Goal: Transaction & Acquisition: Purchase product/service

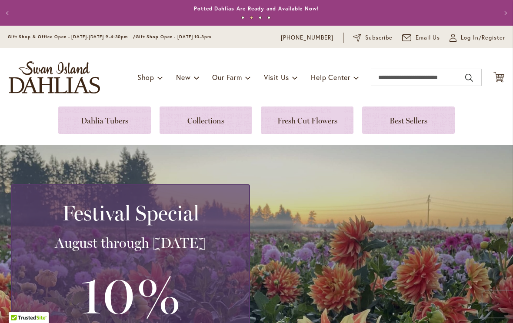
click at [72, 117] on link at bounding box center [104, 120] width 93 height 27
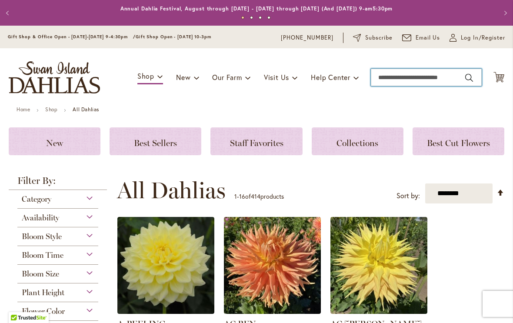
click at [398, 82] on input "Search" at bounding box center [426, 77] width 111 height 17
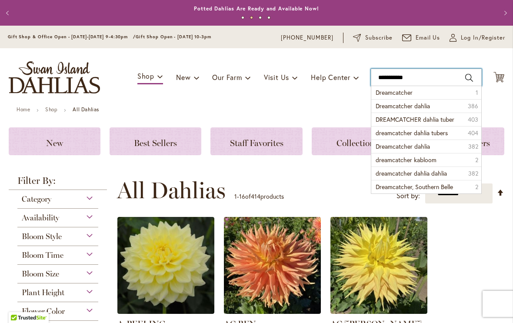
type input "**********"
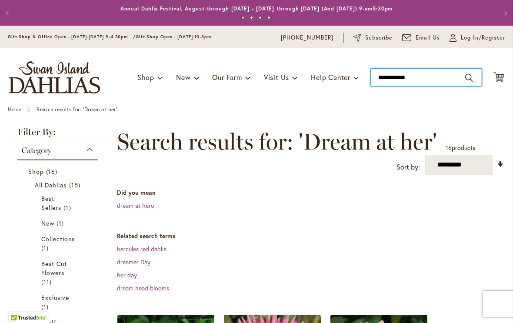
click at [393, 78] on input "**********" at bounding box center [426, 77] width 111 height 17
type input "**********"
click at [439, 77] on input "**********" at bounding box center [426, 77] width 111 height 17
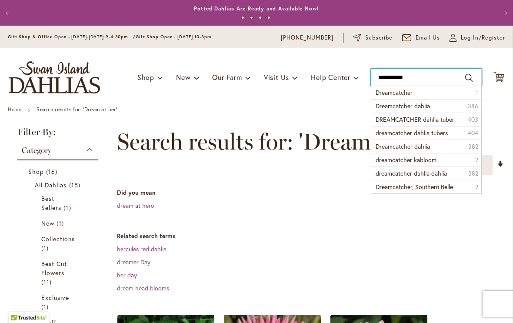
type input "**********"
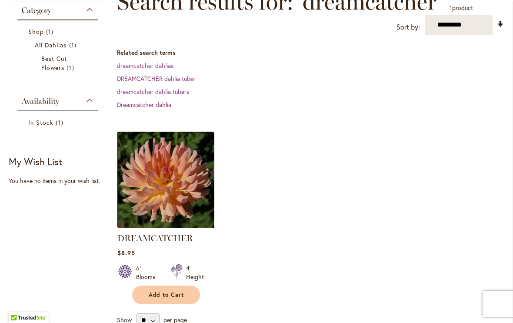
scroll to position [141, 0]
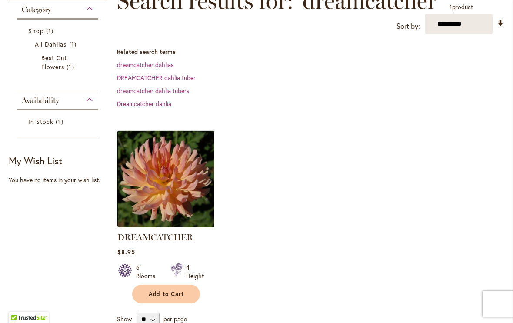
click at [136, 189] on img at bounding box center [165, 178] width 97 height 97
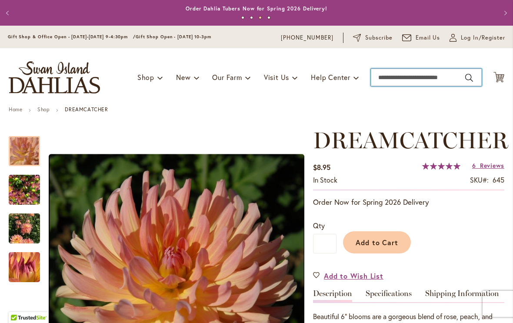
click at [400, 77] on input "Search" at bounding box center [426, 77] width 111 height 17
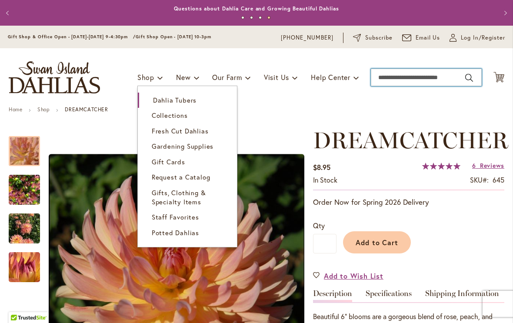
click at [193, 100] on span "Dahlia Tubers" at bounding box center [174, 100] width 43 height 9
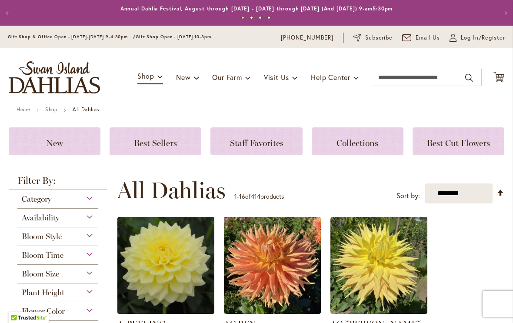
click at [39, 255] on span "Bloom Time" at bounding box center [43, 255] width 42 height 10
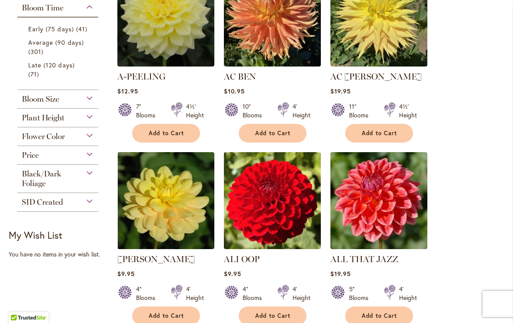
click at [76, 33] on span "41 items" at bounding box center [82, 28] width 13 height 9
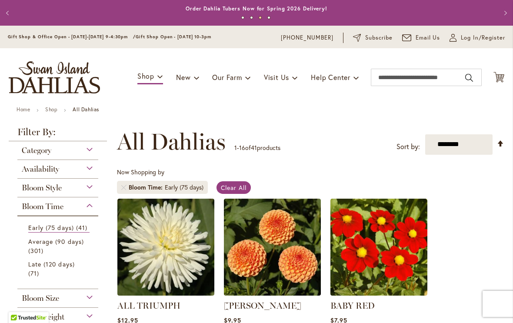
click at [25, 153] on span "Category" at bounding box center [37, 151] width 30 height 10
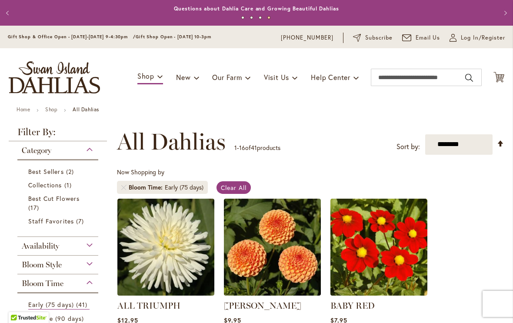
click at [32, 203] on link "Best Cut Flowers 17 items" at bounding box center [58, 203] width 61 height 18
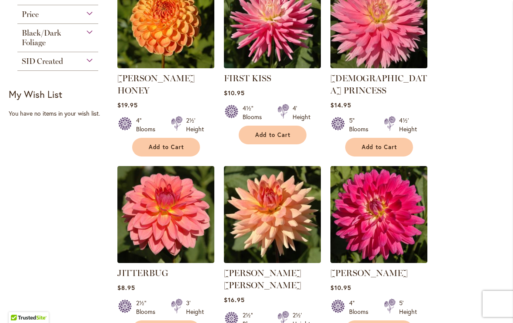
scroll to position [423, 0]
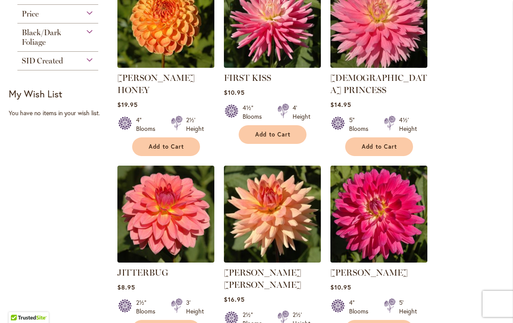
click at [253, 213] on img at bounding box center [272, 214] width 97 height 97
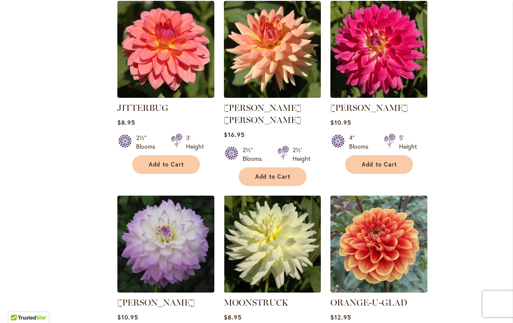
scroll to position [591, 0]
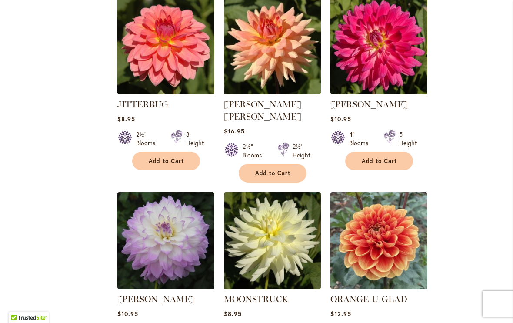
click at [243, 229] on img at bounding box center [272, 240] width 97 height 97
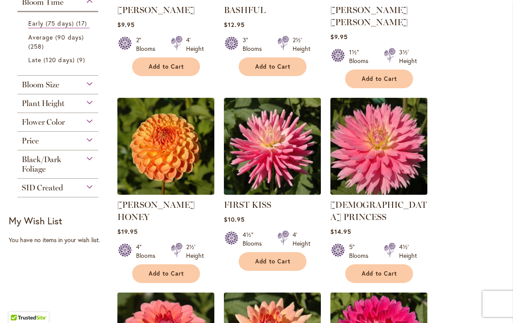
scroll to position [299, 0]
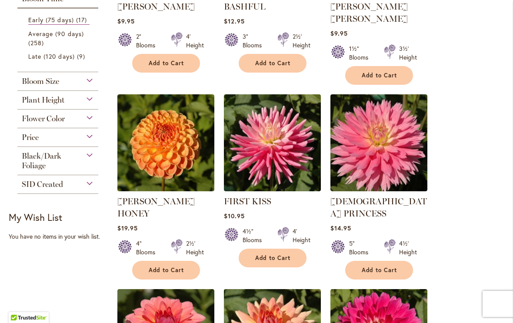
click at [236, 196] on link "FIRST KISS" at bounding box center [247, 201] width 47 height 10
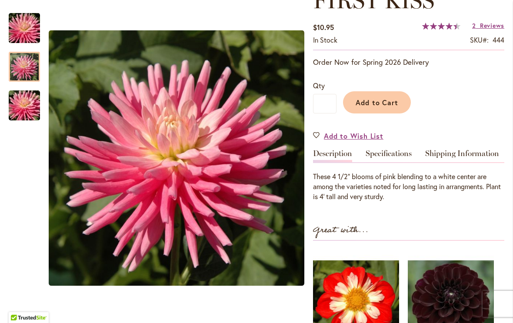
scroll to position [140, 0]
click at [17, 69] on div at bounding box center [24, 67] width 31 height 30
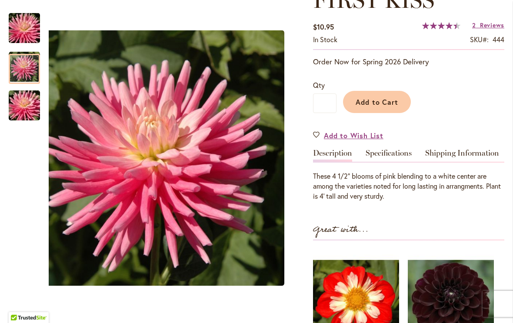
click at [26, 106] on img "FIRST KISS" at bounding box center [24, 106] width 63 height 42
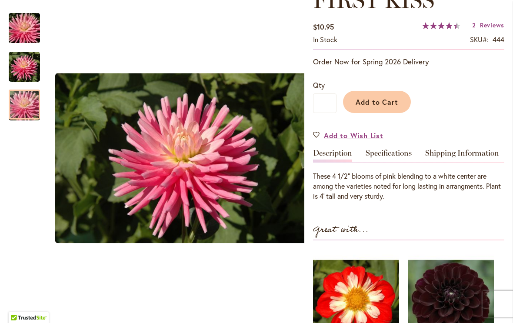
click at [24, 79] on img "FIRST KISS" at bounding box center [24, 66] width 31 height 31
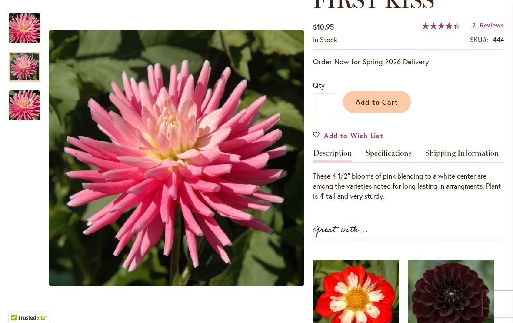
click at [26, 32] on img "FIRST KISS" at bounding box center [24, 28] width 63 height 42
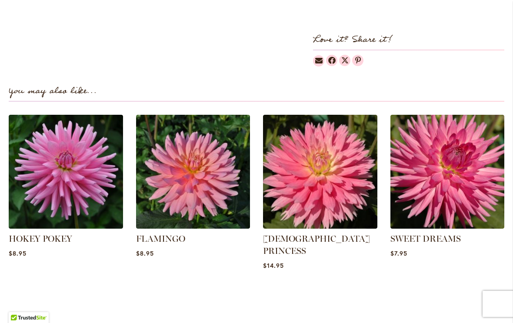
scroll to position [533, 0]
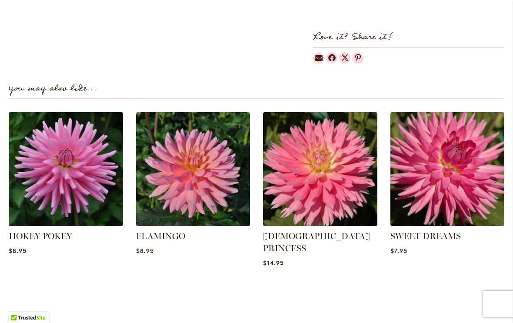
click at [165, 180] on img at bounding box center [193, 169] width 114 height 114
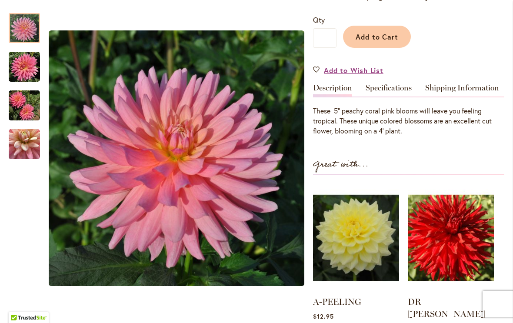
scroll to position [208, 0]
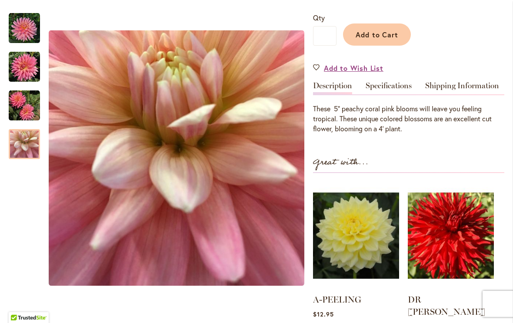
click at [25, 147] on img "FLAMINGO" at bounding box center [24, 144] width 31 height 31
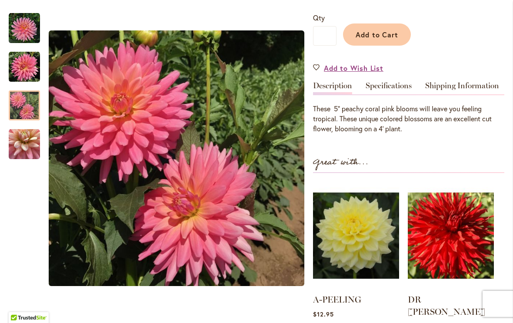
click at [24, 107] on img "FLAMINGO" at bounding box center [24, 105] width 31 height 31
click at [28, 66] on img "FLAMINGO" at bounding box center [24, 66] width 31 height 31
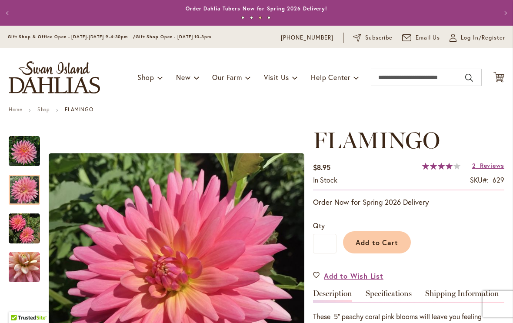
scroll to position [0, 0]
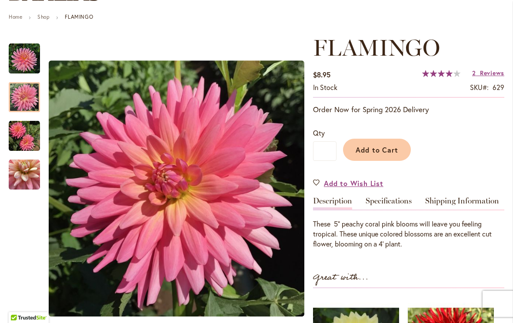
click at [391, 208] on link "Specifications" at bounding box center [389, 203] width 46 height 13
